Goal: Complete application form

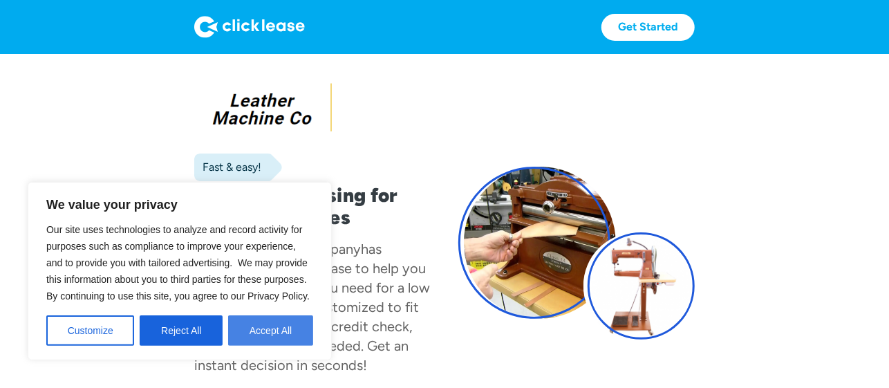
click at [285, 330] on button "Accept All" at bounding box center [270, 330] width 85 height 30
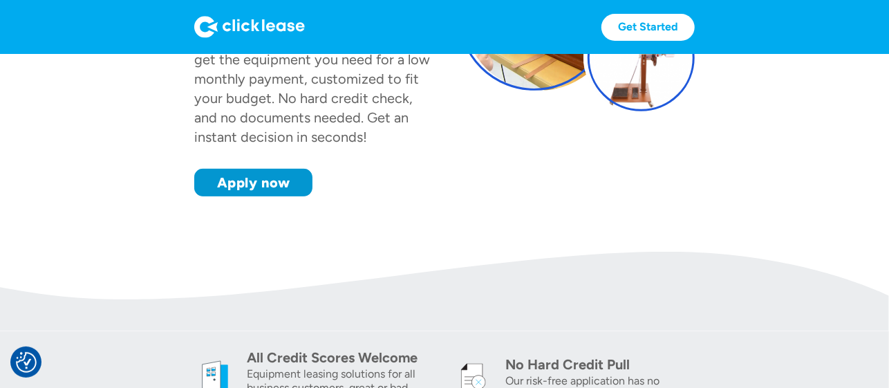
scroll to position [230, 0]
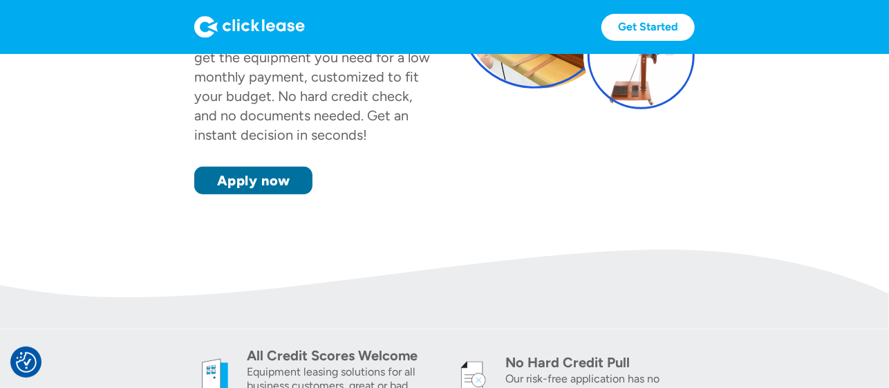
click at [241, 173] on link "Apply now" at bounding box center [253, 181] width 118 height 28
